Goal: Information Seeking & Learning: Learn about a topic

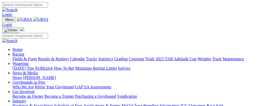
scroll to position [143, 0]
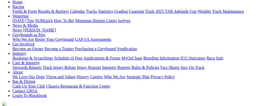
scroll to position [63, 0]
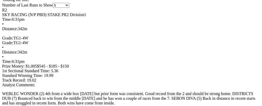
scroll to position [402, 0]
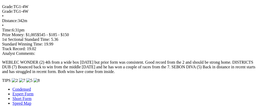
scroll to position [431, 0]
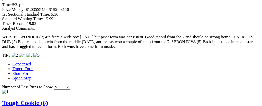
scroll to position [468, 0]
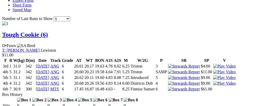
scroll to position [526, 0]
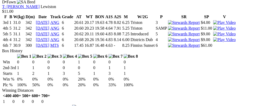
scroll to position [543, 0]
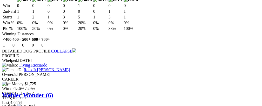
scroll to position [630, 0]
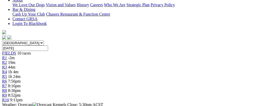
scroll to position [0, 0]
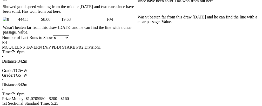
scroll to position [0, 26]
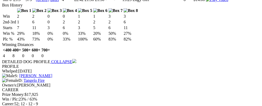
scroll to position [610, 0]
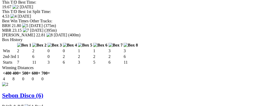
scroll to position [725, 0]
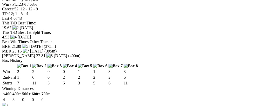
scroll to position [676, 0]
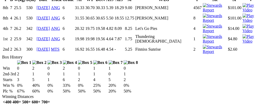
scroll to position [844, 0]
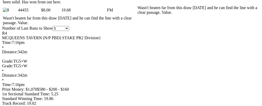
scroll to position [27, 0]
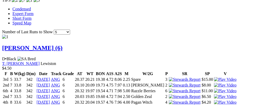
scroll to position [0, 28]
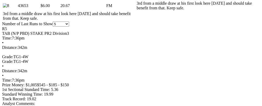
scroll to position [0, 0]
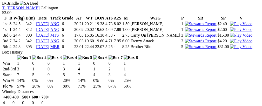
scroll to position [0, 22]
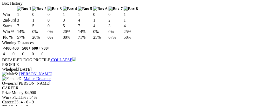
scroll to position [630, 0]
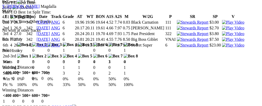
scroll to position [745, 0]
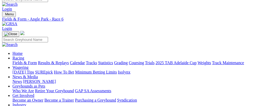
scroll to position [0, 0]
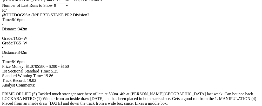
scroll to position [0, 22]
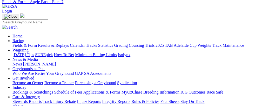
scroll to position [0, 0]
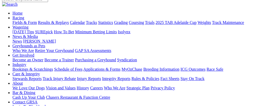
scroll to position [66, 0]
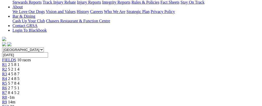
scroll to position [60, 0]
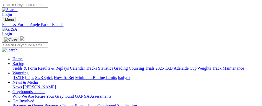
scroll to position [25, 0]
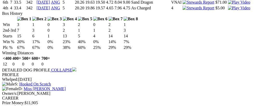
scroll to position [0, 16]
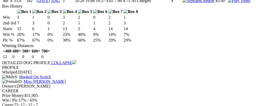
scroll to position [601, 0]
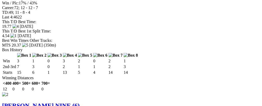
scroll to position [672, 0]
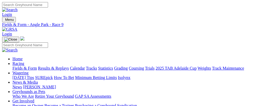
scroll to position [12, 0]
